Goal: Task Accomplishment & Management: Use online tool/utility

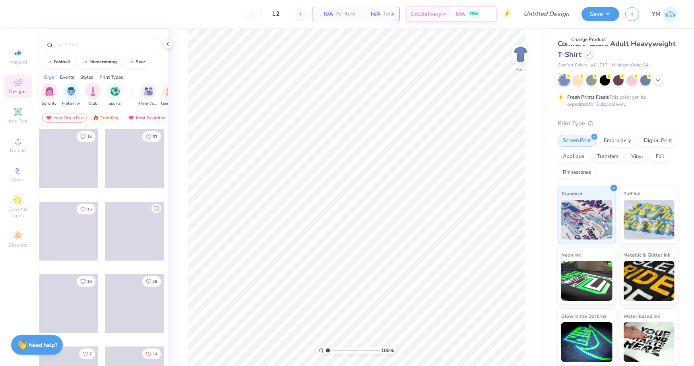
click at [587, 56] on div at bounding box center [589, 54] width 9 height 9
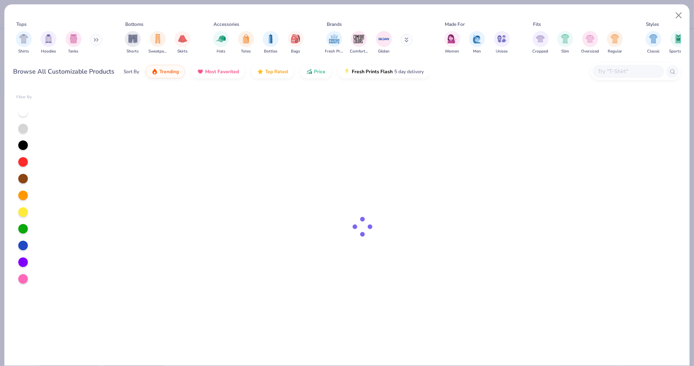
click at [608, 74] on input "text" at bounding box center [627, 71] width 61 height 9
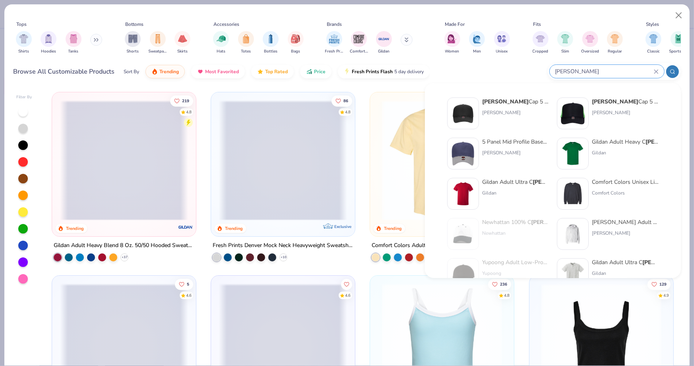
type input "[PERSON_NAME]"
click at [504, 143] on div "5 Panel Mid Profile Baseball Cap" at bounding box center [515, 142] width 67 height 8
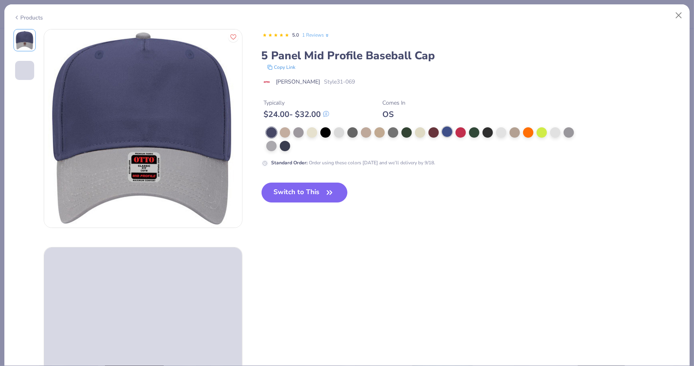
click at [449, 132] on div at bounding box center [447, 131] width 10 height 10
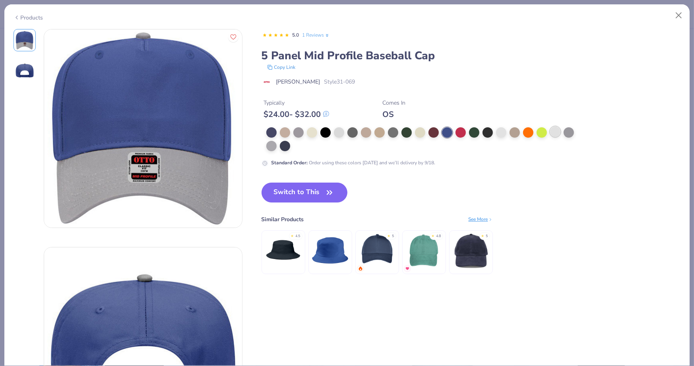
click at [556, 130] on div at bounding box center [555, 131] width 10 height 10
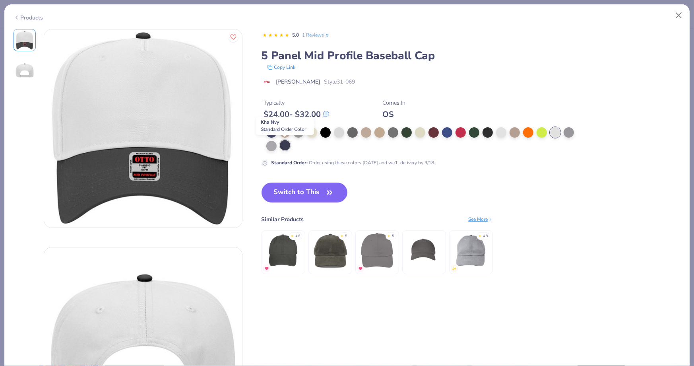
click at [282, 147] on div at bounding box center [285, 145] width 10 height 10
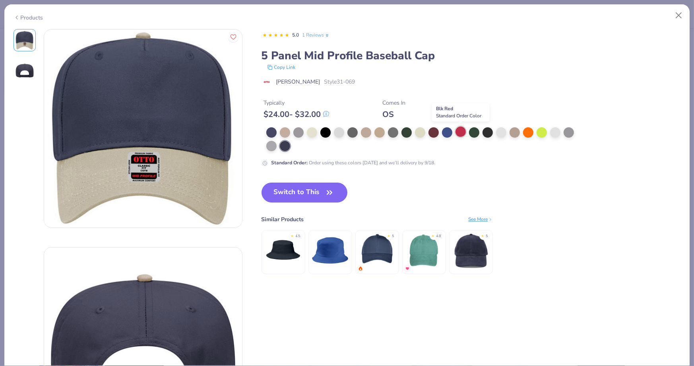
click at [459, 133] on div at bounding box center [461, 131] width 10 height 10
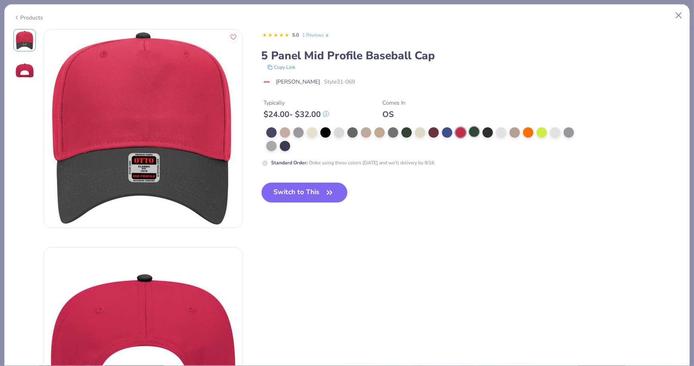
click at [477, 131] on div at bounding box center [474, 131] width 10 height 10
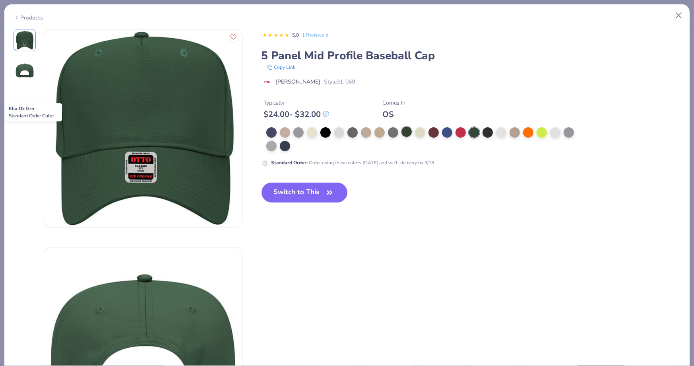
click at [408, 133] on div at bounding box center [406, 131] width 10 height 10
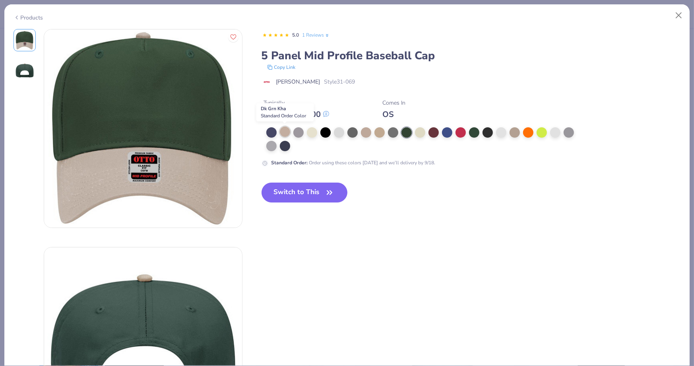
click at [284, 132] on div at bounding box center [285, 131] width 10 height 10
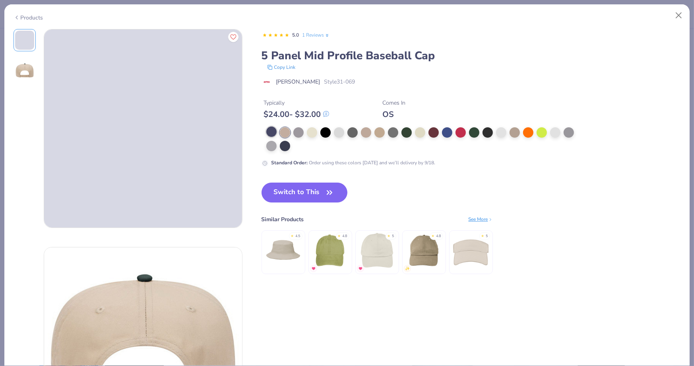
click at [274, 130] on div at bounding box center [271, 131] width 10 height 10
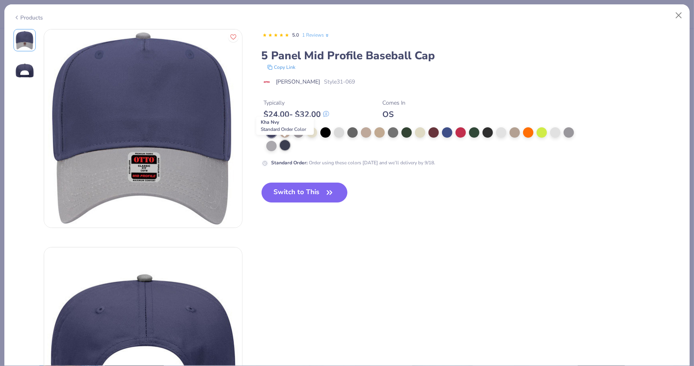
click at [287, 147] on div at bounding box center [285, 145] width 10 height 10
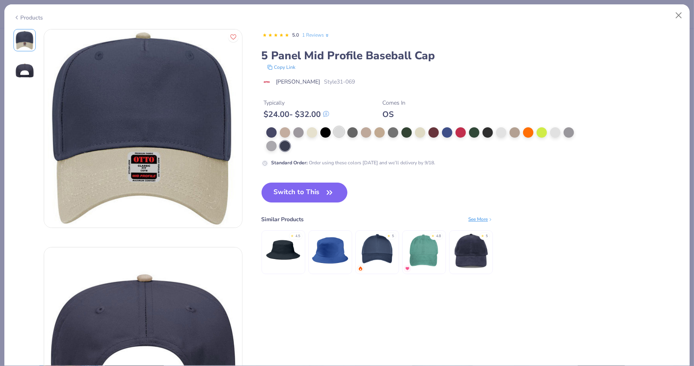
click at [339, 130] on div at bounding box center [339, 131] width 10 height 10
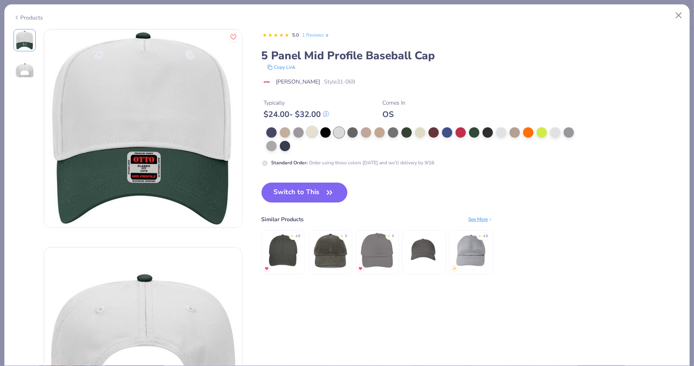
click at [310, 128] on div at bounding box center [312, 131] width 10 height 10
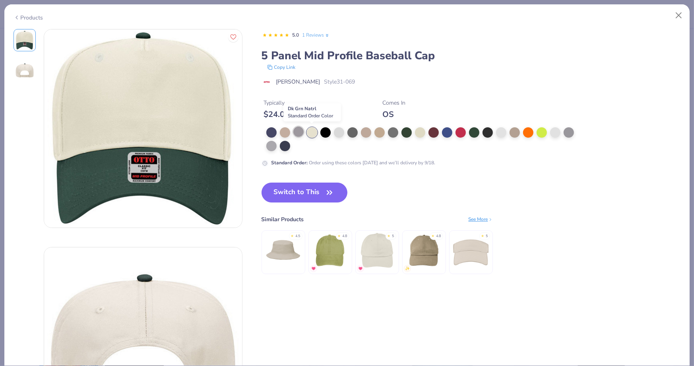
click at [301, 130] on div at bounding box center [298, 131] width 10 height 10
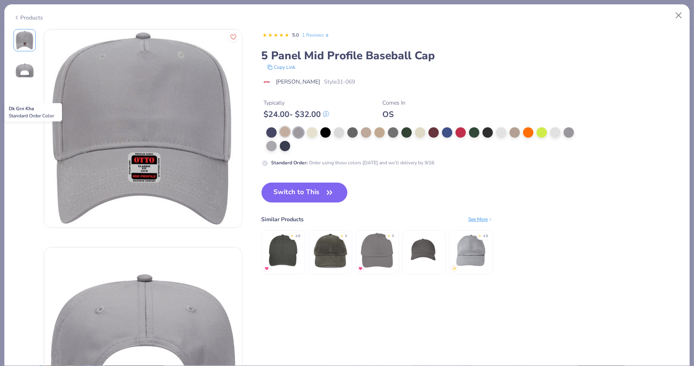
click at [285, 131] on div at bounding box center [285, 131] width 10 height 10
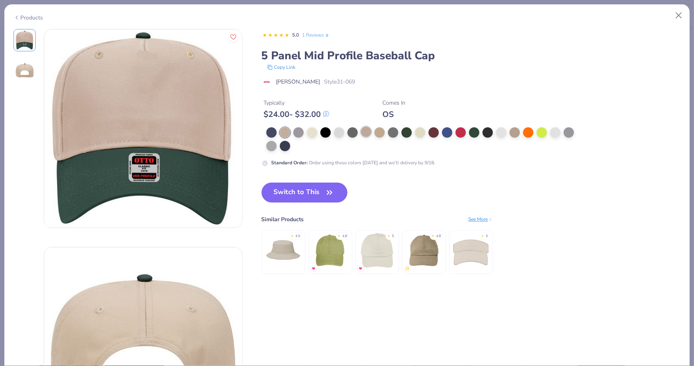
click at [361, 132] on div at bounding box center [366, 131] width 10 height 10
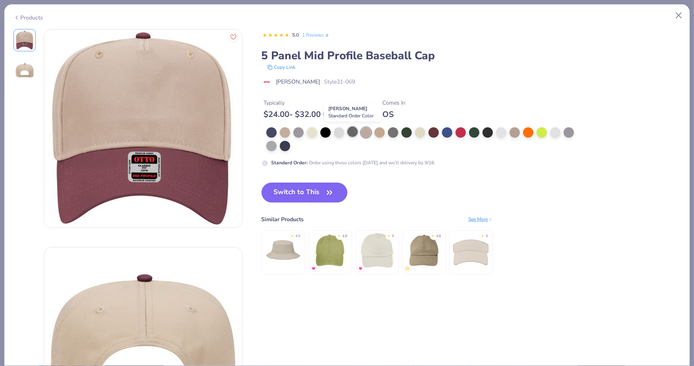
click at [351, 132] on div at bounding box center [352, 131] width 10 height 10
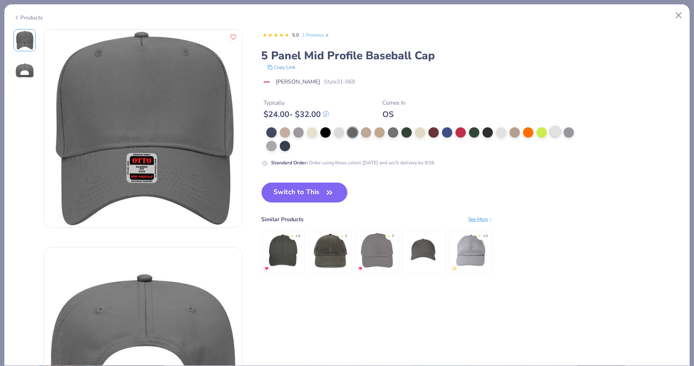
click at [557, 131] on div at bounding box center [555, 131] width 10 height 10
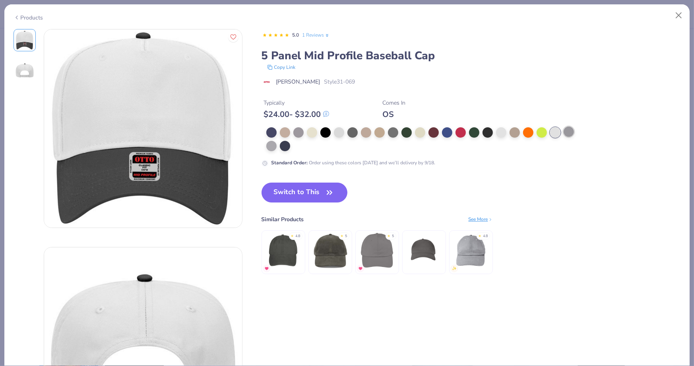
click at [567, 133] on div at bounding box center [569, 131] width 10 height 10
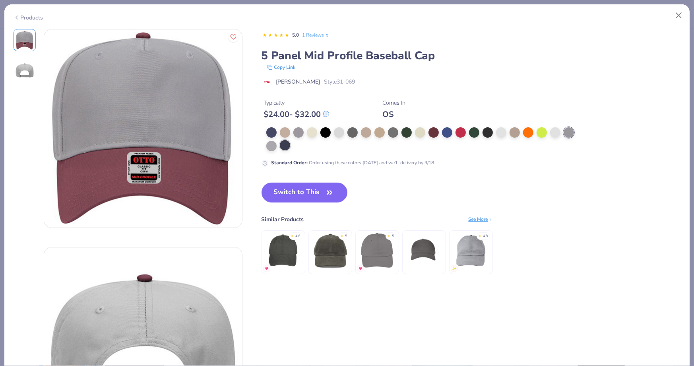
click at [285, 142] on div at bounding box center [285, 145] width 10 height 10
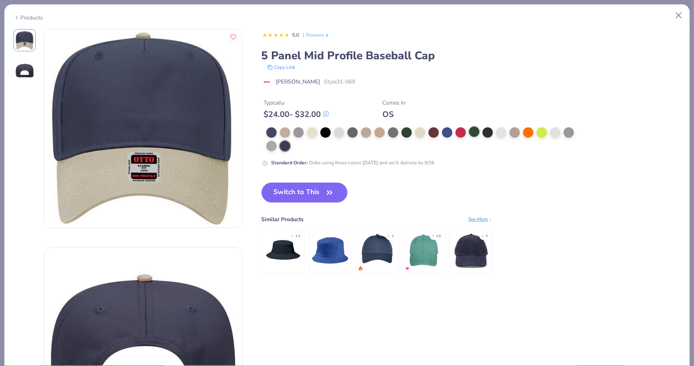
click at [469, 132] on div at bounding box center [474, 131] width 10 height 10
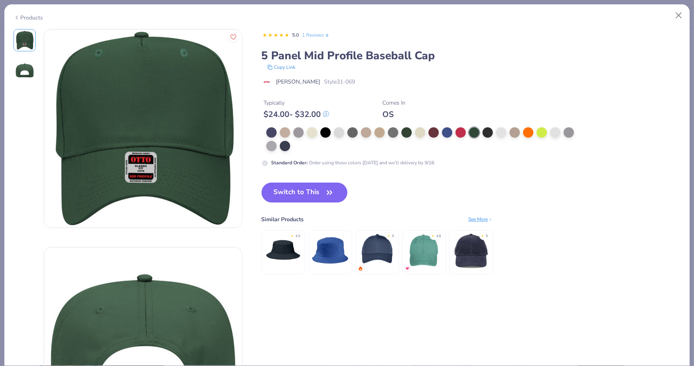
click at [507, 132] on div at bounding box center [422, 139] width 313 height 24
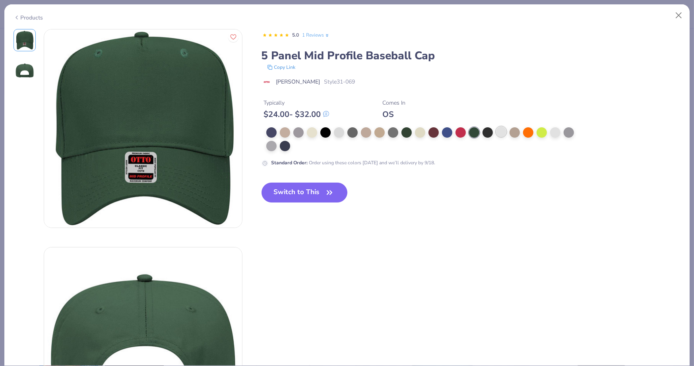
click at [504, 132] on div at bounding box center [501, 131] width 10 height 10
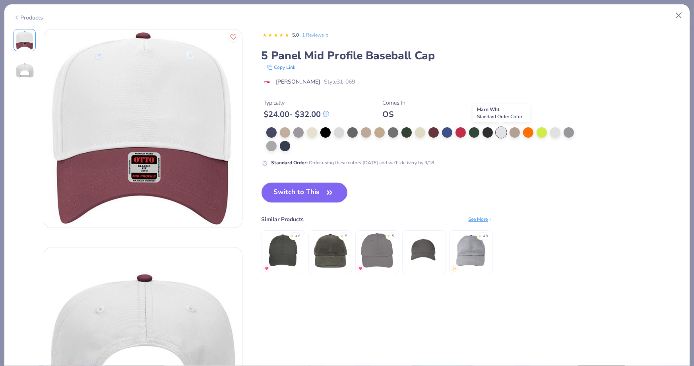
click at [496, 133] on div at bounding box center [501, 132] width 10 height 10
click at [484, 133] on div at bounding box center [488, 131] width 10 height 10
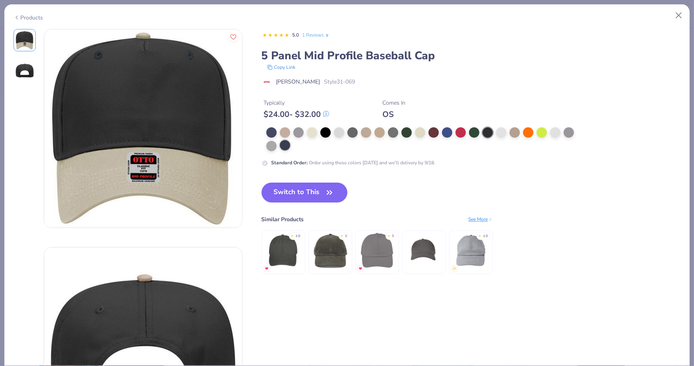
click at [285, 143] on div at bounding box center [285, 145] width 10 height 10
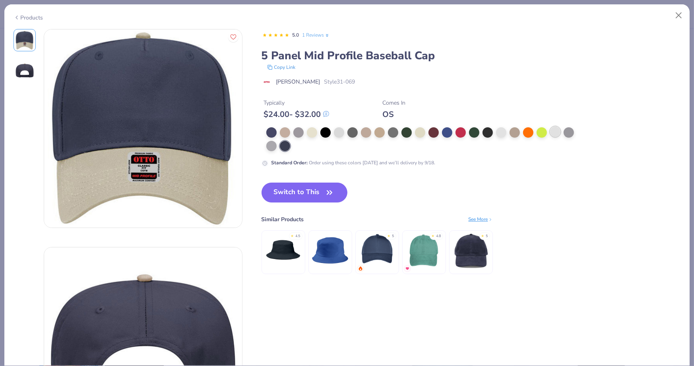
click at [556, 135] on div at bounding box center [555, 131] width 10 height 10
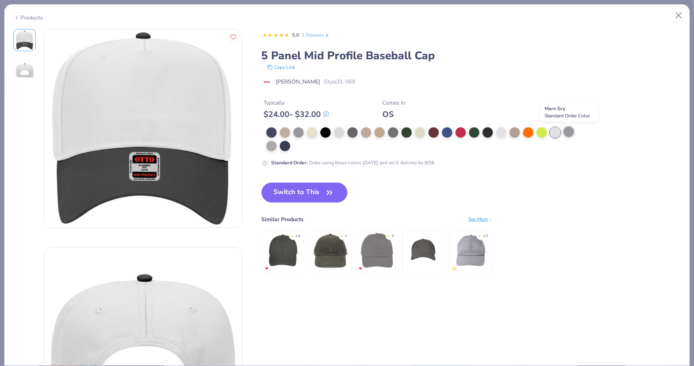
click at [567, 135] on div at bounding box center [569, 131] width 10 height 10
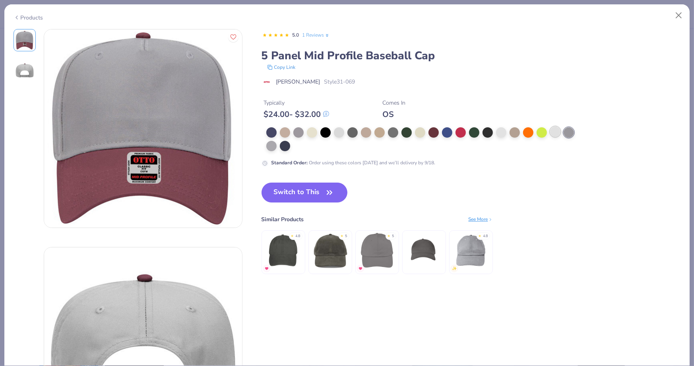
click at [557, 134] on div at bounding box center [555, 131] width 10 height 10
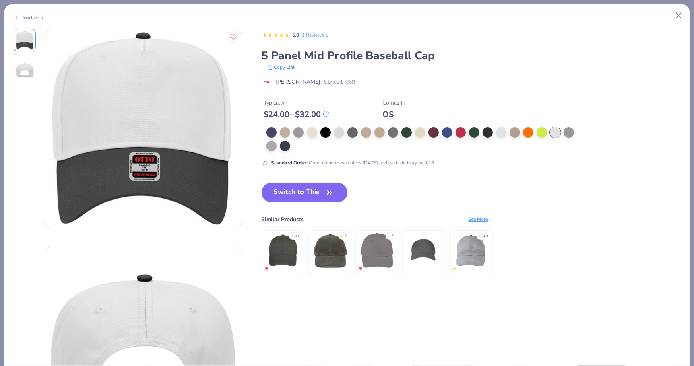
click at [312, 191] on button "Switch to This" at bounding box center [305, 192] width 86 height 20
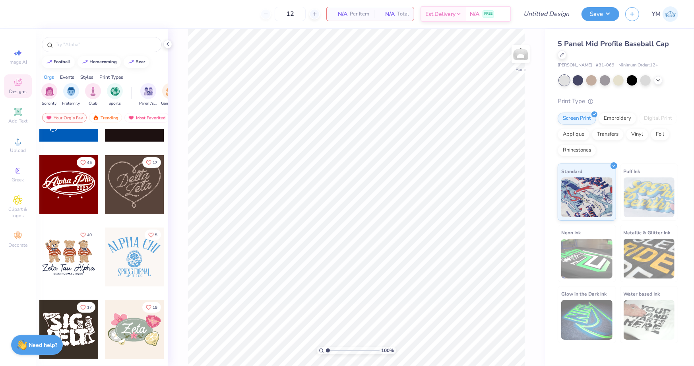
scroll to position [171, 0]
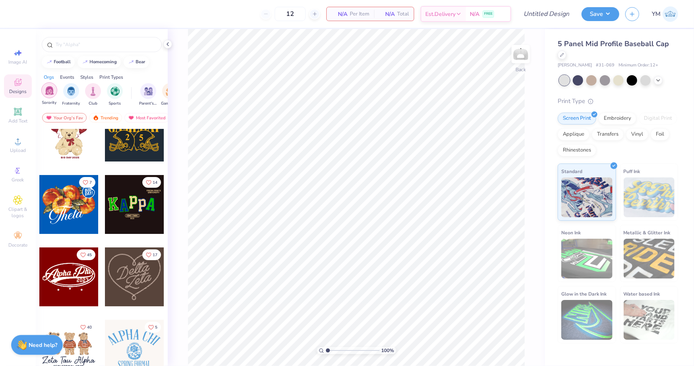
click at [45, 91] on img "filter for Sorority" at bounding box center [49, 90] width 9 height 9
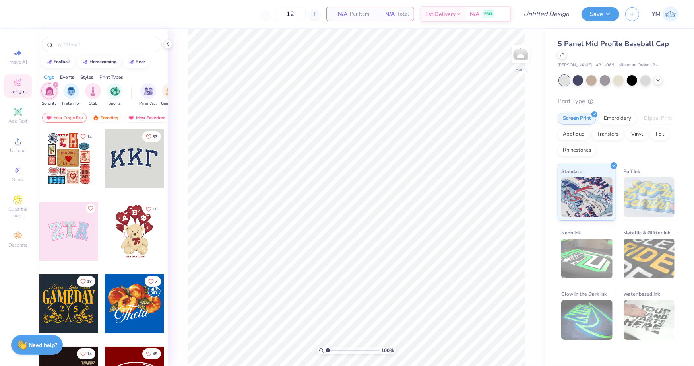
scroll to position [0, 12]
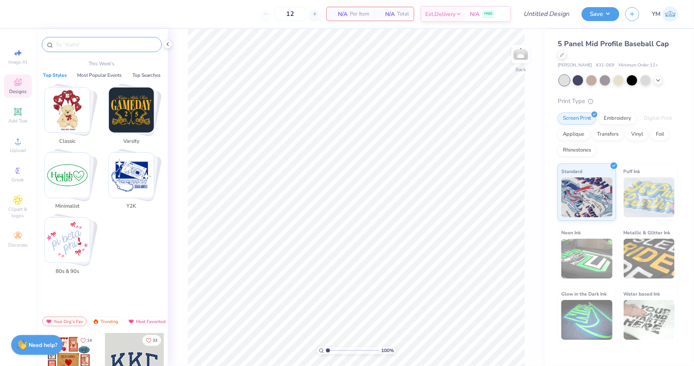
click at [91, 48] on input "text" at bounding box center [106, 45] width 102 height 8
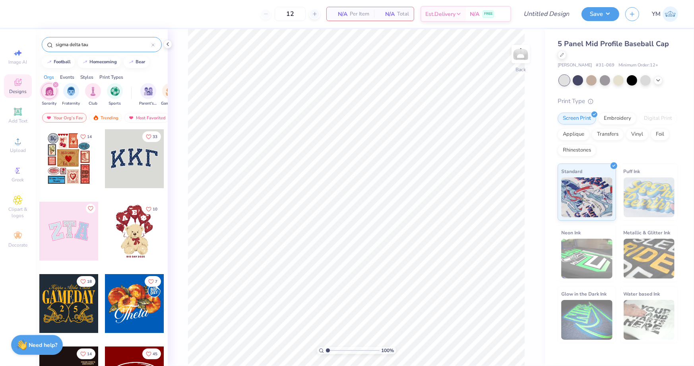
type input "sigma delta tau"
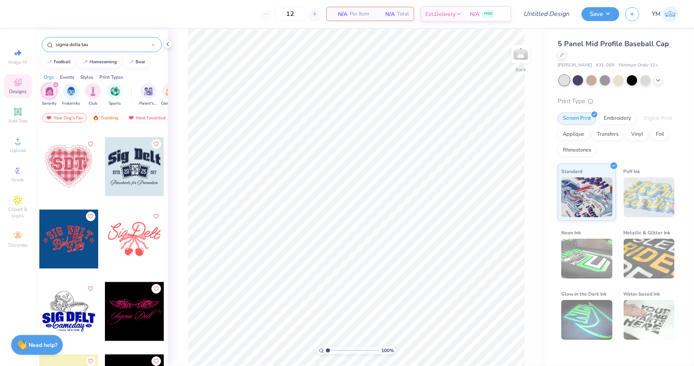
scroll to position [569, 0]
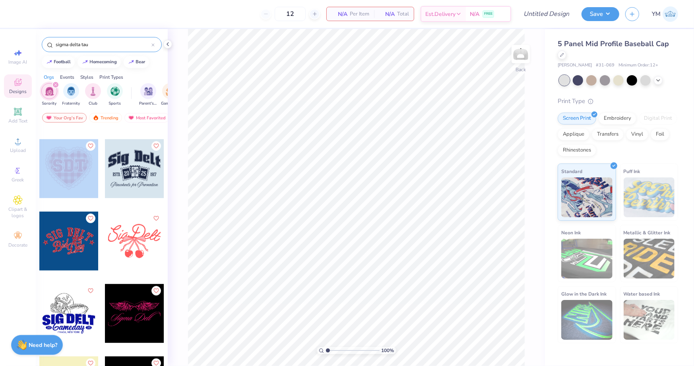
drag, startPoint x: 74, startPoint y: 161, endPoint x: 37, endPoint y: 165, distance: 37.7
click at [37, 165] on div "[PERSON_NAME] Sigma Delta Tau, [GEOGRAPHIC_DATA][US_STATE]" at bounding box center [102, 262] width 132 height 266
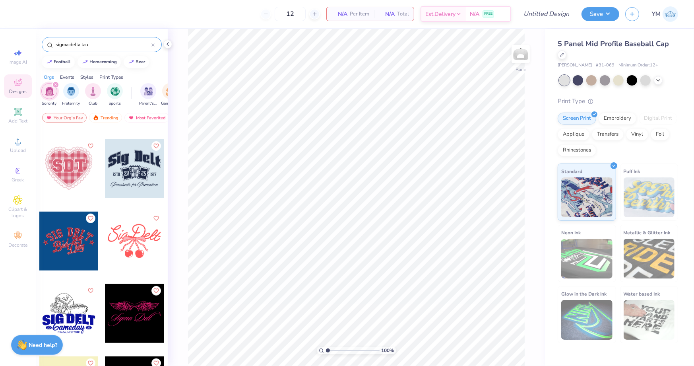
click at [70, 164] on div at bounding box center [68, 168] width 59 height 59
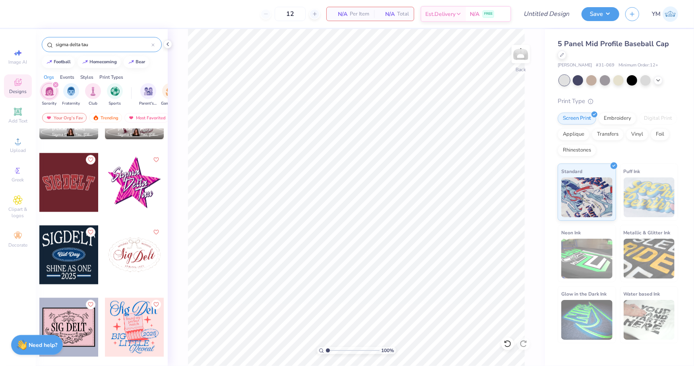
scroll to position [1422, 0]
click at [61, 184] on div at bounding box center [68, 183] width 59 height 59
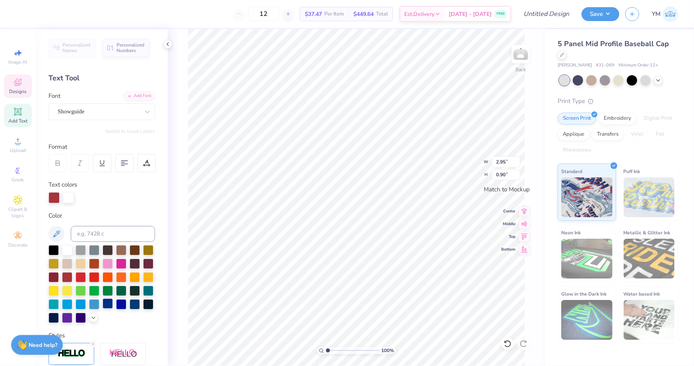
click at [109, 300] on div at bounding box center [108, 303] width 10 height 10
click at [146, 304] on div at bounding box center [148, 303] width 10 height 10
click at [54, 264] on div at bounding box center [53, 263] width 10 height 10
click at [66, 265] on div at bounding box center [67, 263] width 10 height 10
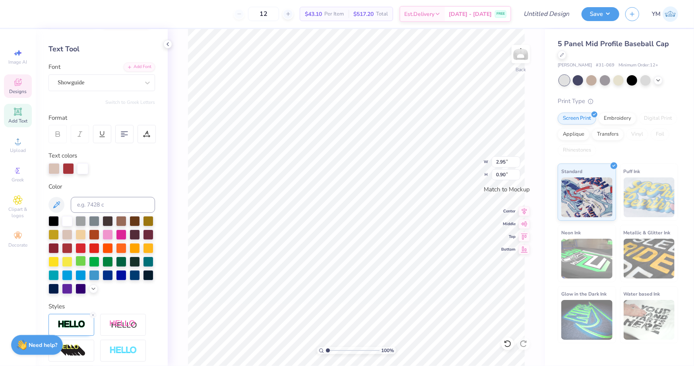
scroll to position [65, 0]
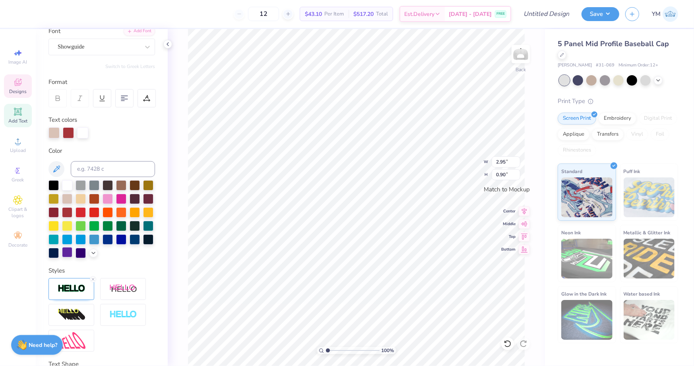
click at [68, 249] on div at bounding box center [67, 252] width 10 height 10
click at [80, 254] on div at bounding box center [81, 252] width 10 height 10
click at [592, 79] on div at bounding box center [591, 79] width 10 height 10
click at [603, 82] on div at bounding box center [605, 79] width 10 height 10
click at [138, 226] on div at bounding box center [135, 225] width 10 height 10
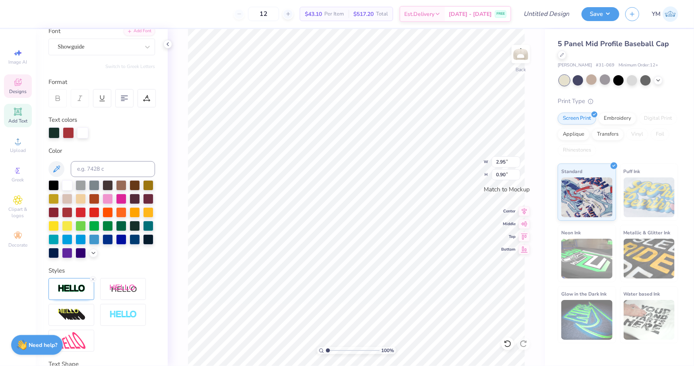
click at [16, 93] on span "Designs" at bounding box center [17, 91] width 17 height 6
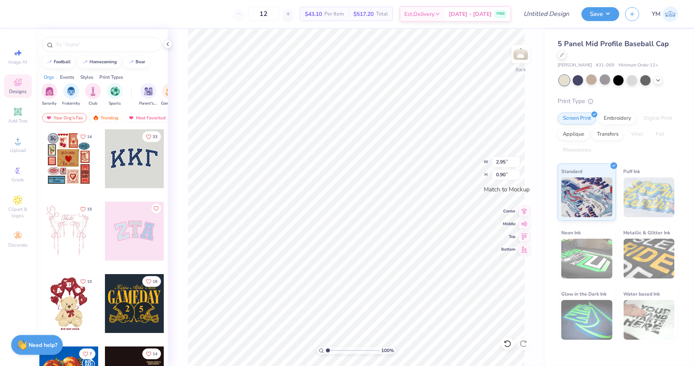
scroll to position [10, 0]
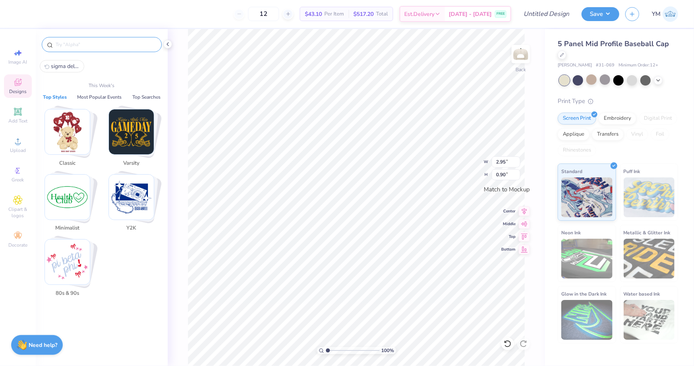
click at [83, 42] on input "text" at bounding box center [106, 45] width 102 height 8
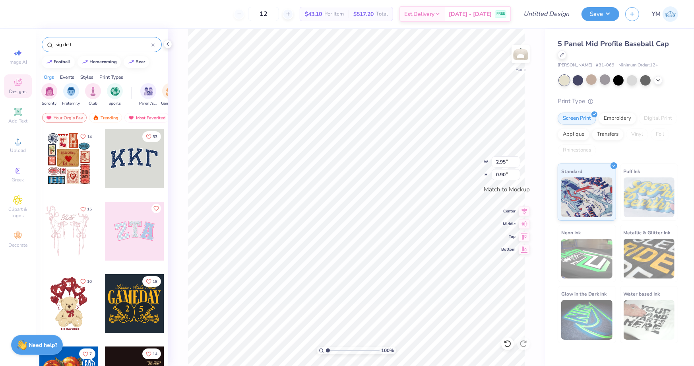
type input "sig delt"
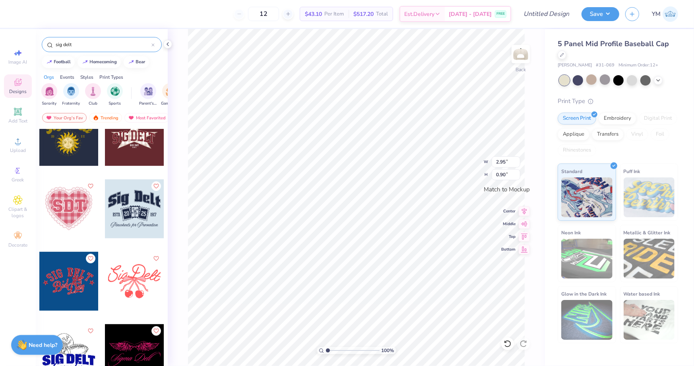
scroll to position [530, 0]
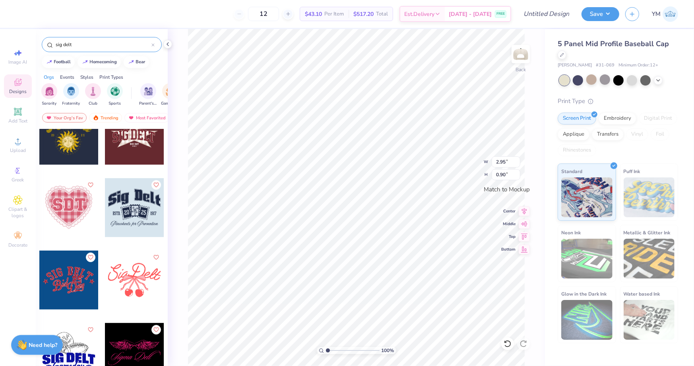
type textarea "SGDELT"
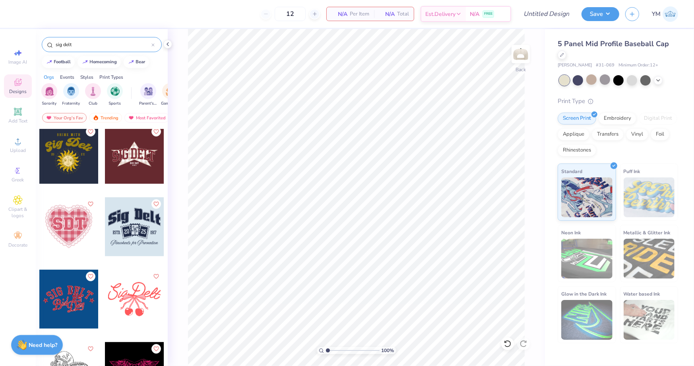
scroll to position [510, 0]
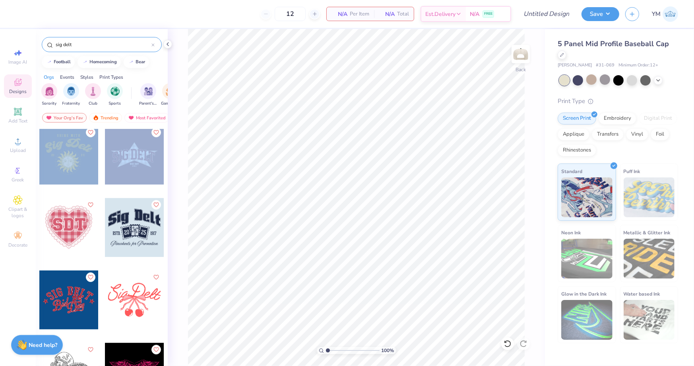
drag, startPoint x: 142, startPoint y: 152, endPoint x: 76, endPoint y: 180, distance: 71.1
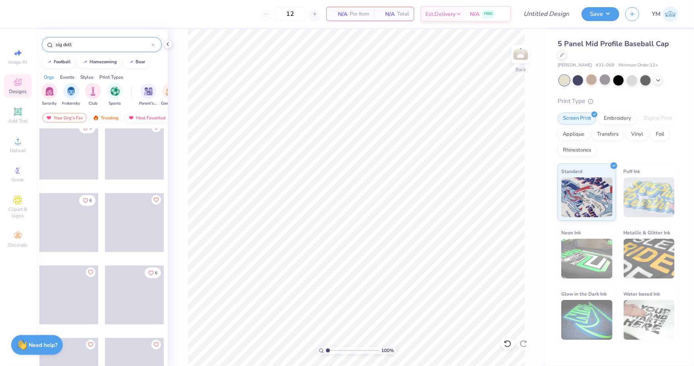
scroll to position [0, 45]
click at [100, 120] on div "Most Favorited" at bounding box center [101, 118] width 45 height 10
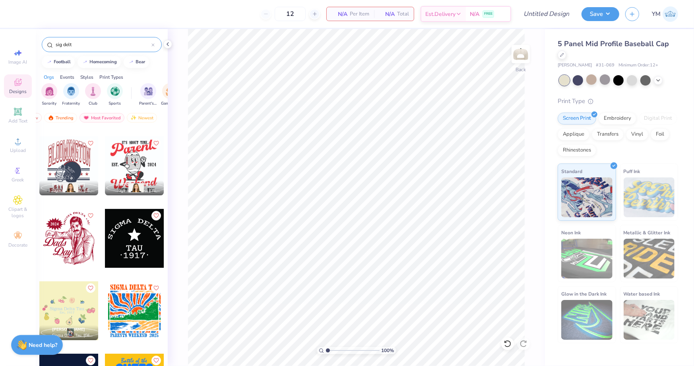
scroll to position [2381, 0]
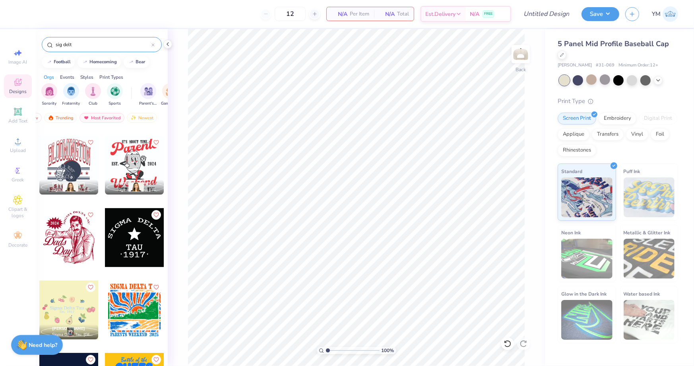
click at [128, 233] on div at bounding box center [134, 237] width 59 height 59
type input "2.72"
type input "2.04"
click at [167, 42] on icon at bounding box center [168, 44] width 6 height 6
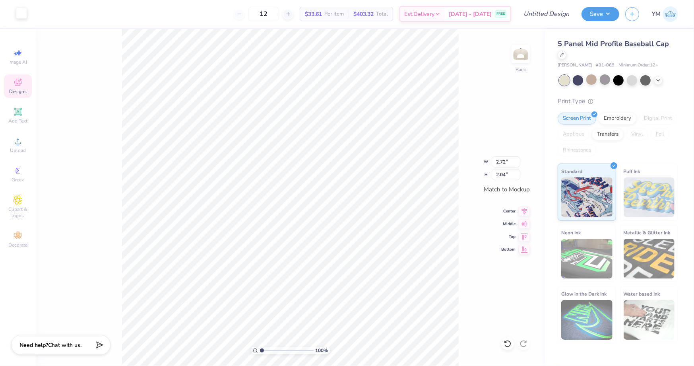
click at [22, 13] on div at bounding box center [21, 13] width 11 height 11
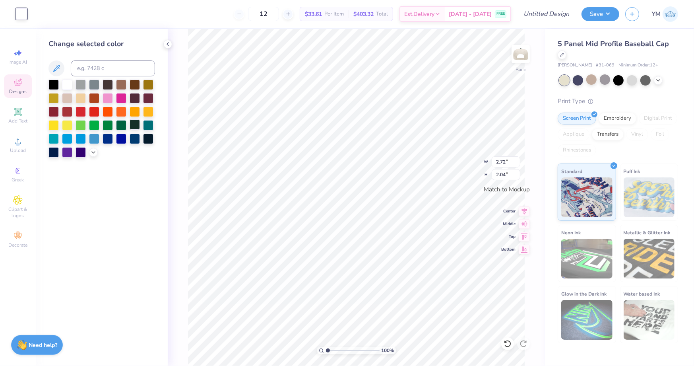
click at [134, 126] on div at bounding box center [135, 124] width 10 height 10
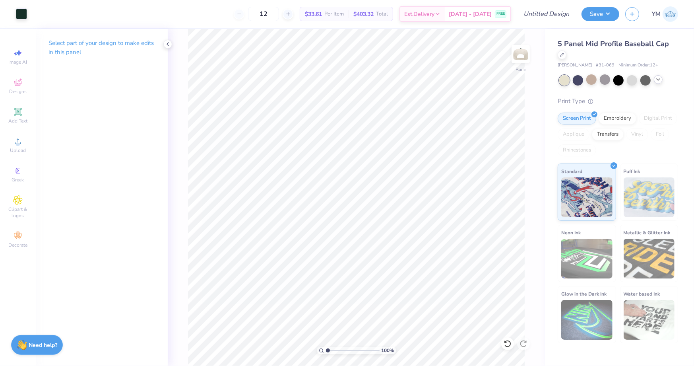
click at [659, 79] on polyline at bounding box center [658, 80] width 3 height 2
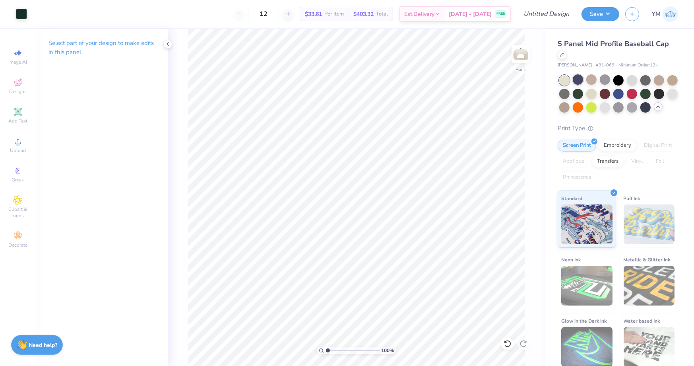
click at [579, 80] on div at bounding box center [578, 79] width 10 height 10
click at [629, 109] on div at bounding box center [632, 106] width 10 height 10
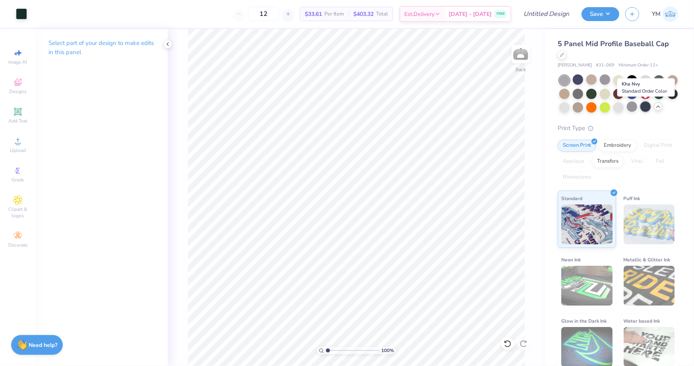
click at [646, 106] on div at bounding box center [645, 106] width 10 height 10
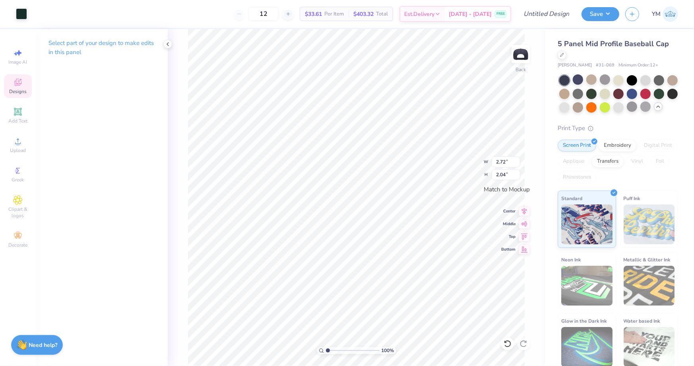
click at [597, 81] on div at bounding box center [618, 93] width 119 height 37
click at [589, 79] on div at bounding box center [591, 79] width 10 height 10
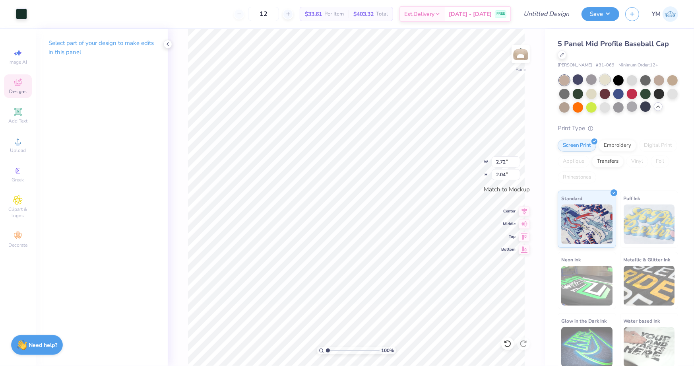
click at [606, 78] on div at bounding box center [605, 79] width 10 height 10
click at [170, 44] on icon at bounding box center [168, 44] width 6 height 6
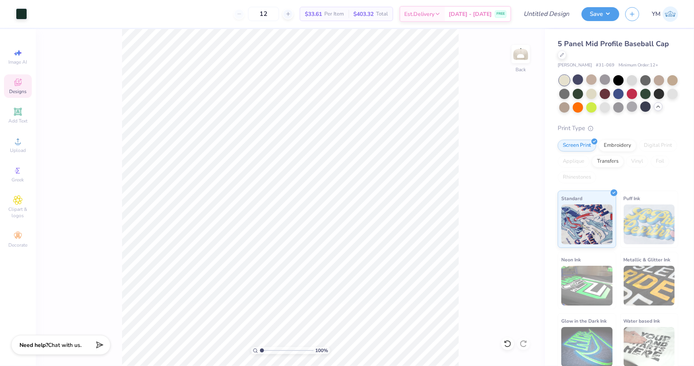
click at [18, 88] on span "Designs" at bounding box center [17, 91] width 17 height 6
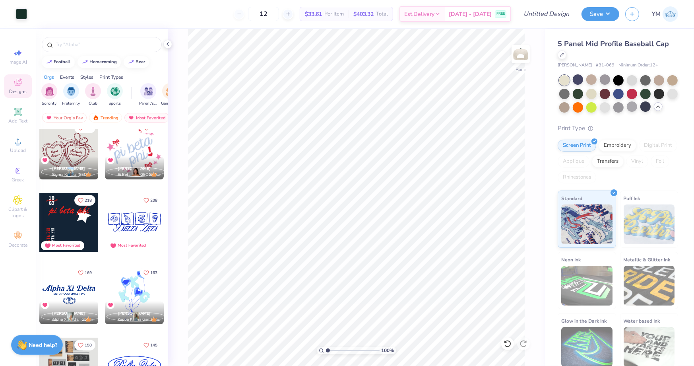
scroll to position [142, 0]
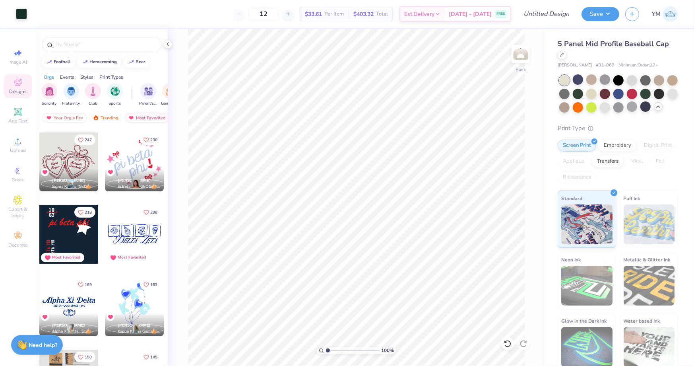
click at [134, 159] on div at bounding box center [134, 161] width 59 height 59
type input "2.72"
type input "2.04"
click at [566, 107] on div at bounding box center [564, 106] width 10 height 10
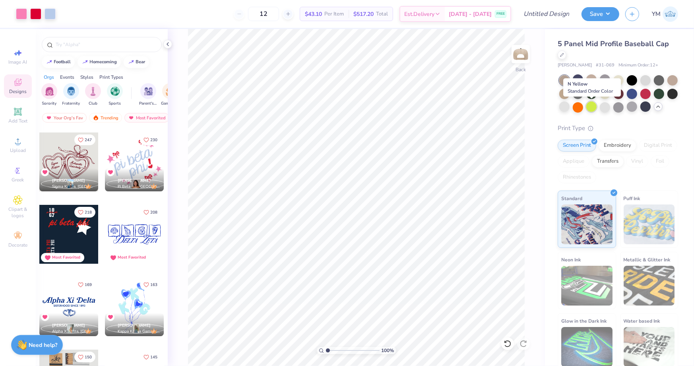
click at [591, 108] on div at bounding box center [591, 106] width 10 height 10
click at [608, 107] on div at bounding box center [605, 106] width 10 height 10
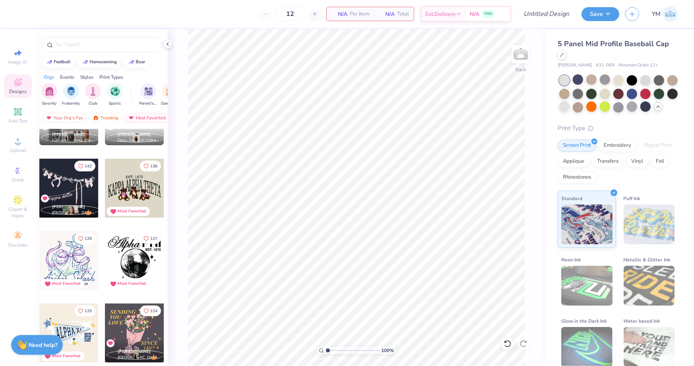
scroll to position [405, 0]
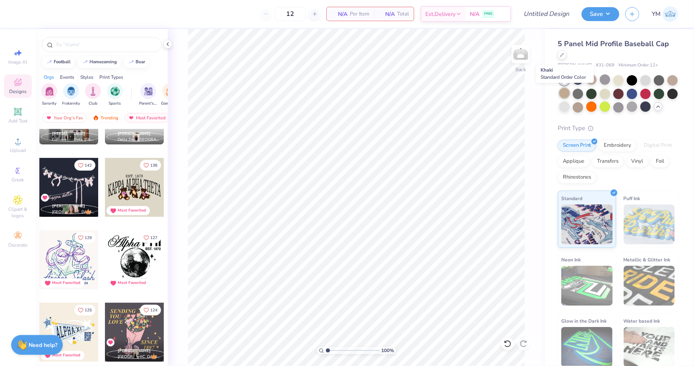
click at [566, 90] on div at bounding box center [564, 93] width 10 height 10
click at [565, 103] on div at bounding box center [564, 106] width 10 height 10
click at [670, 82] on div at bounding box center [672, 79] width 10 height 10
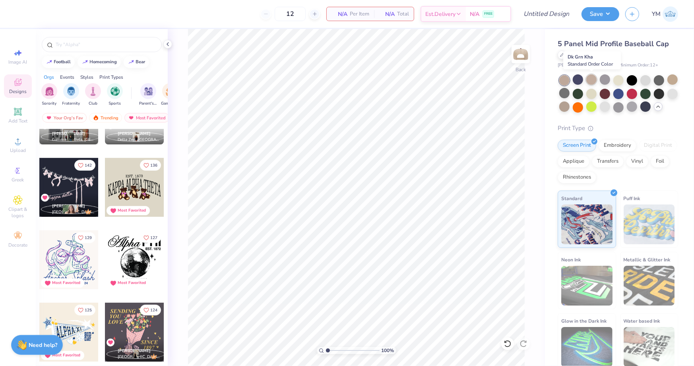
click at [591, 80] on div at bounding box center [591, 79] width 10 height 10
click at [565, 104] on div at bounding box center [564, 106] width 10 height 10
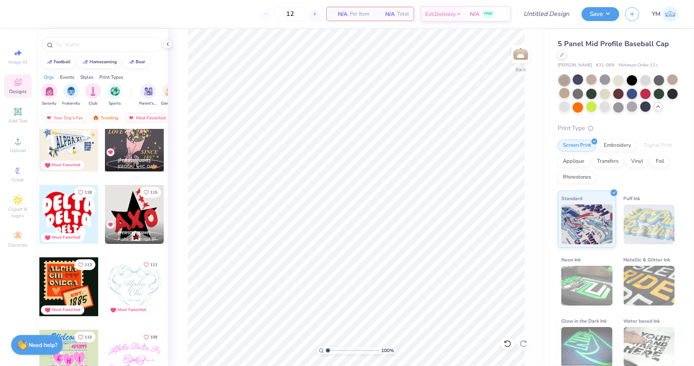
scroll to position [603, 0]
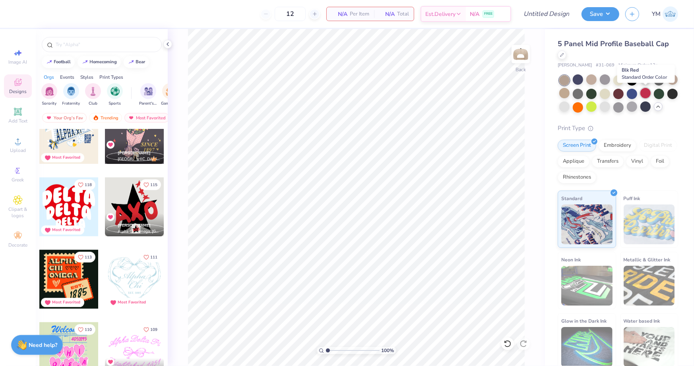
click at [643, 94] on div at bounding box center [645, 93] width 10 height 10
click at [631, 95] on div at bounding box center [632, 93] width 10 height 10
click at [593, 88] on div at bounding box center [591, 93] width 10 height 10
click at [603, 92] on div at bounding box center [605, 93] width 10 height 10
click at [606, 107] on div at bounding box center [605, 106] width 10 height 10
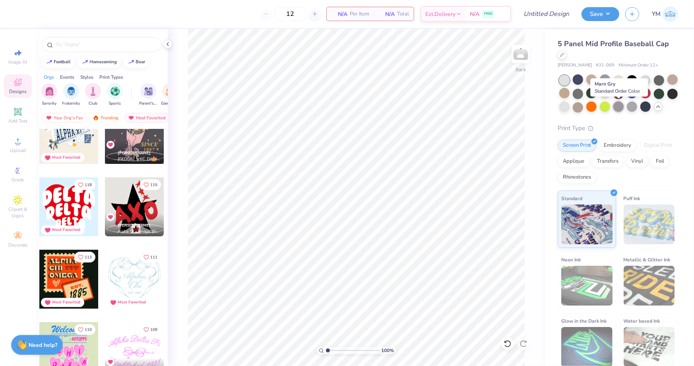
click at [619, 107] on div at bounding box center [618, 106] width 10 height 10
click at [631, 107] on div at bounding box center [632, 106] width 10 height 10
click at [647, 109] on div at bounding box center [645, 106] width 10 height 10
click at [605, 78] on div at bounding box center [605, 79] width 10 height 10
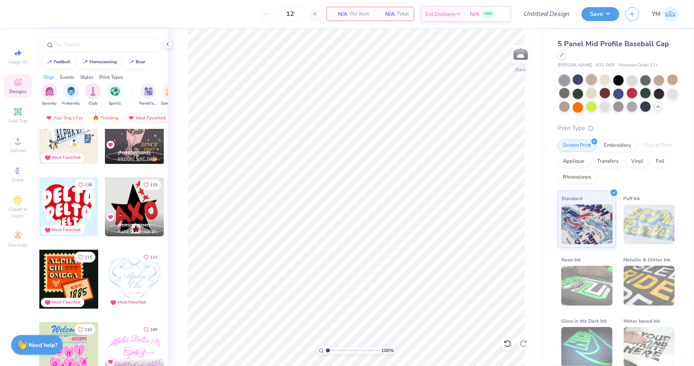
click at [587, 77] on div at bounding box center [591, 79] width 10 height 10
click at [608, 80] on div at bounding box center [605, 79] width 10 height 10
click at [659, 79] on div at bounding box center [659, 79] width 10 height 10
click at [589, 93] on div at bounding box center [591, 93] width 10 height 10
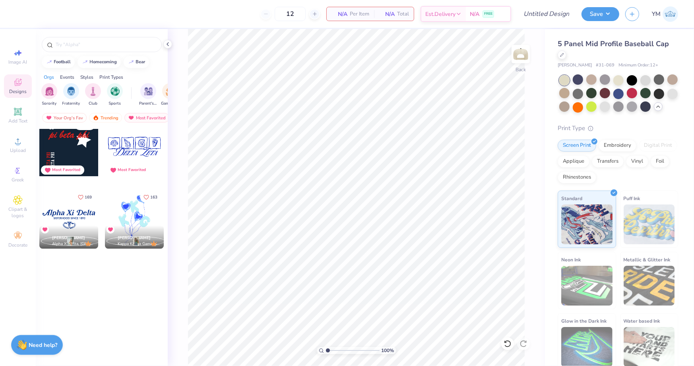
scroll to position [0, 0]
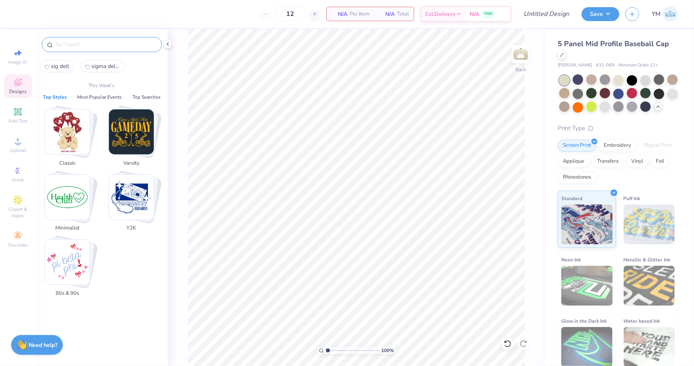
click at [107, 43] on input "text" at bounding box center [106, 45] width 102 height 8
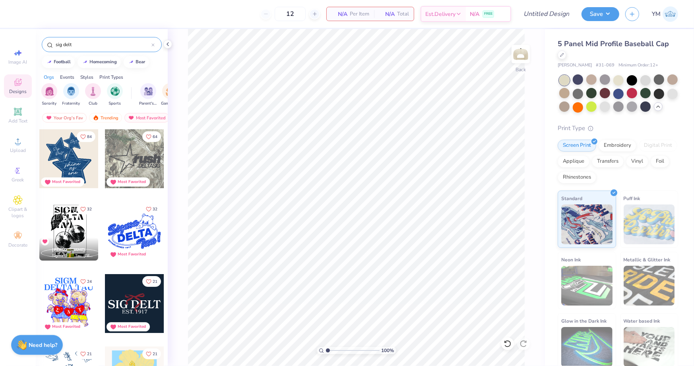
type input "sig delt"
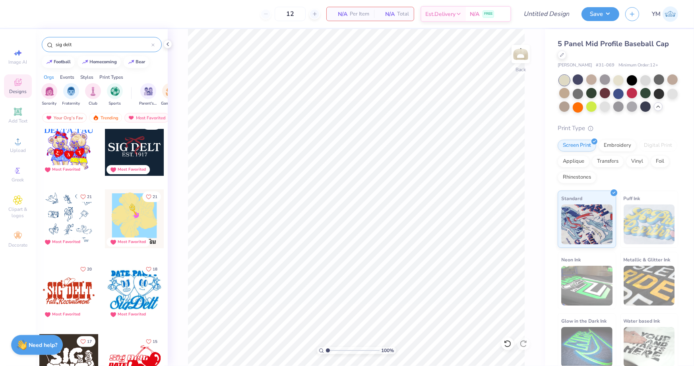
scroll to position [156, 0]
click at [125, 151] on div at bounding box center [134, 147] width 59 height 59
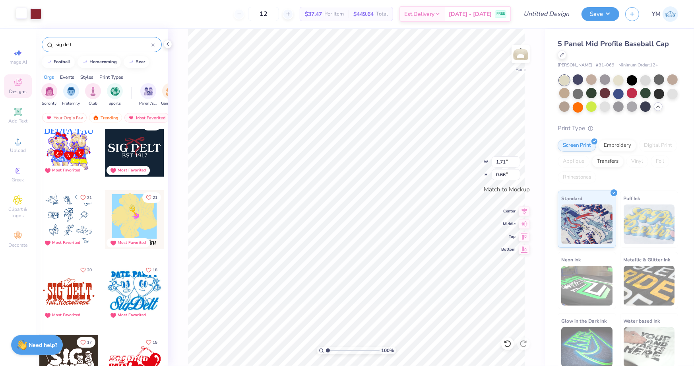
click at [27, 13] on div at bounding box center [21, 13] width 11 height 11
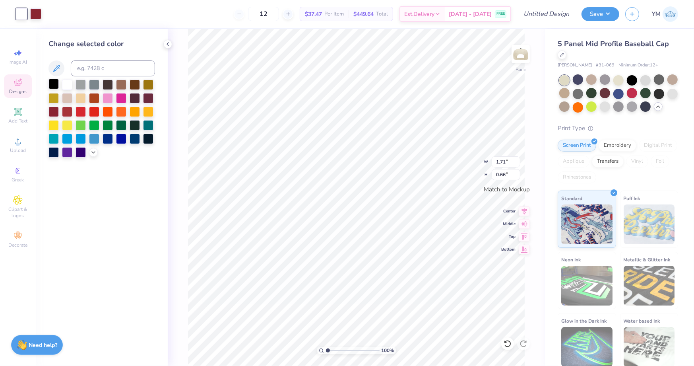
click at [51, 86] on div at bounding box center [53, 84] width 10 height 10
type input "2.70"
type input "1.05"
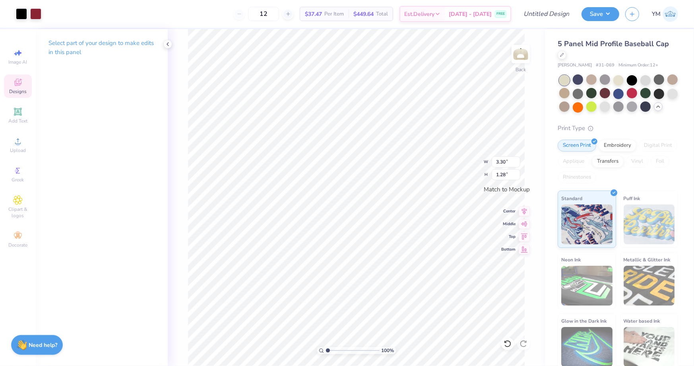
type input "3.30"
type input "1.28"
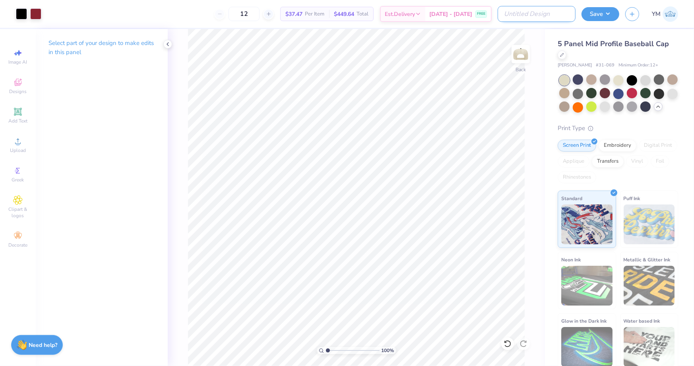
click at [561, 10] on input "Design Title" at bounding box center [537, 14] width 78 height 16
